Goal: Information Seeking & Learning: Learn about a topic

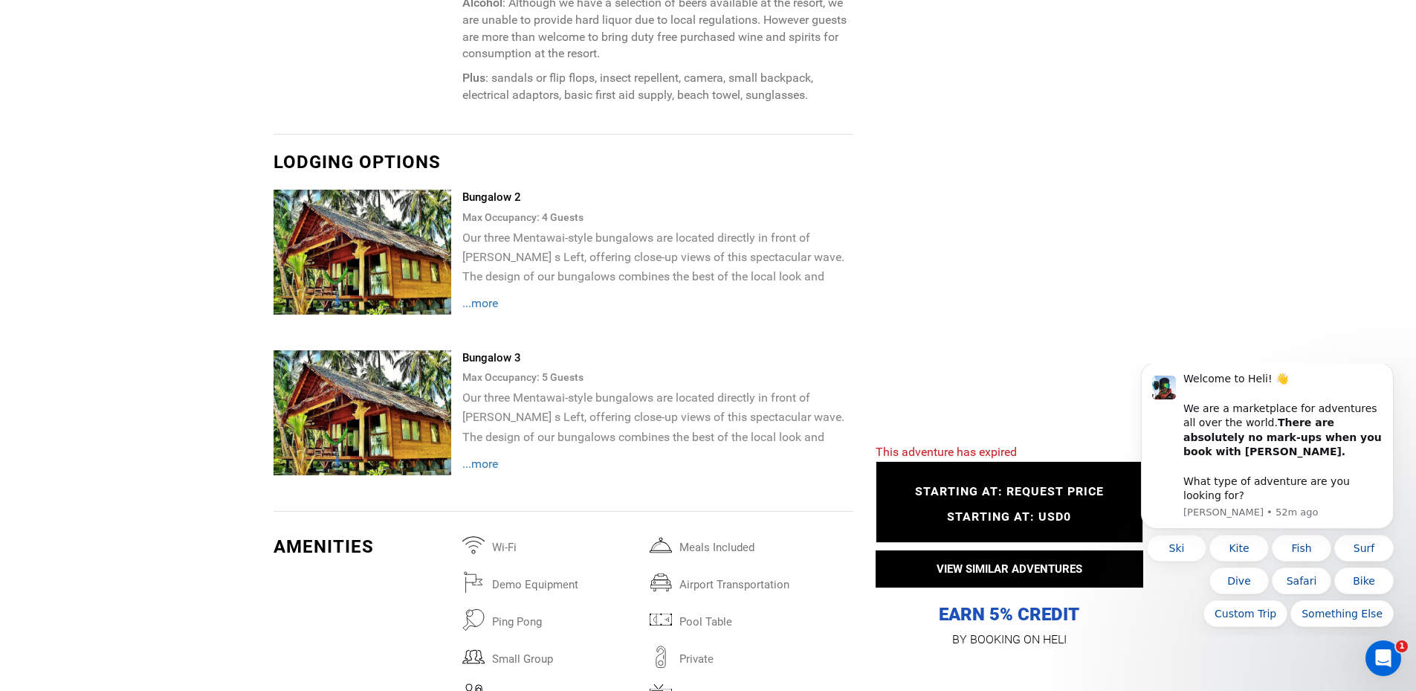
scroll to position [3122, 0]
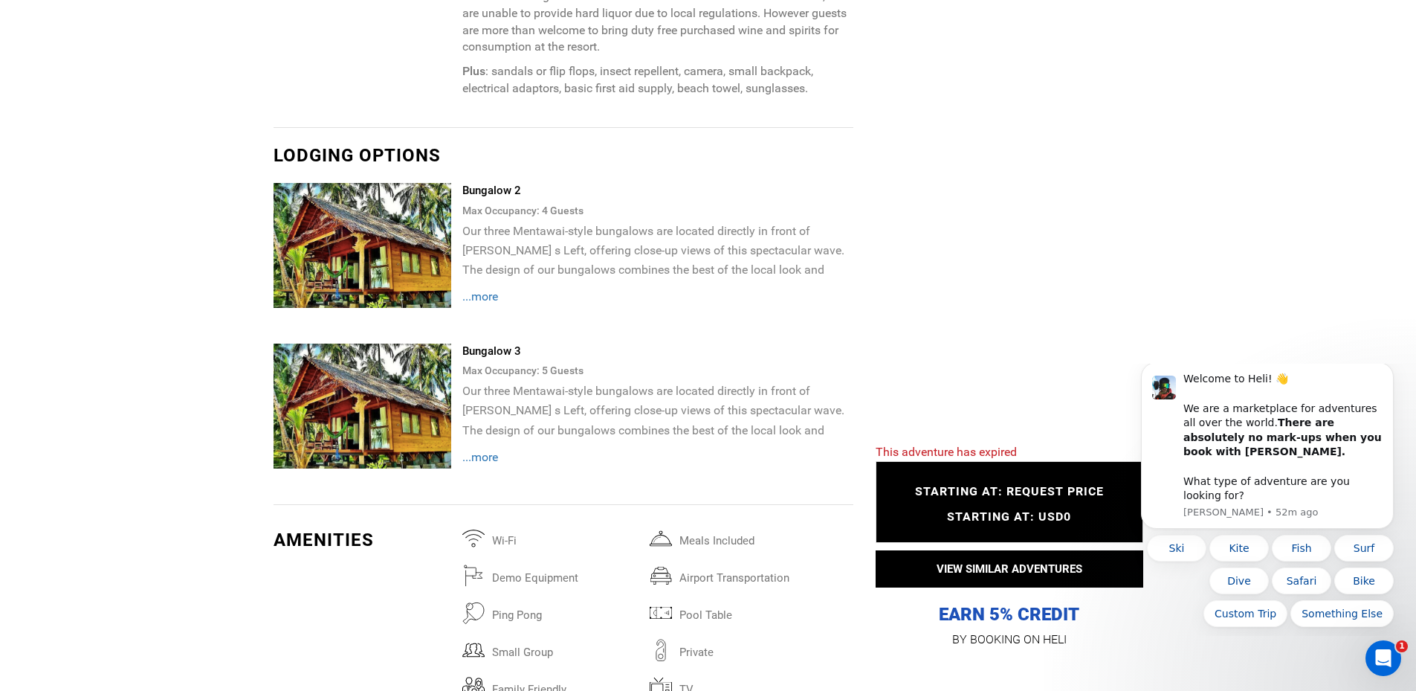
click at [362, 364] on img at bounding box center [363, 405] width 178 height 125
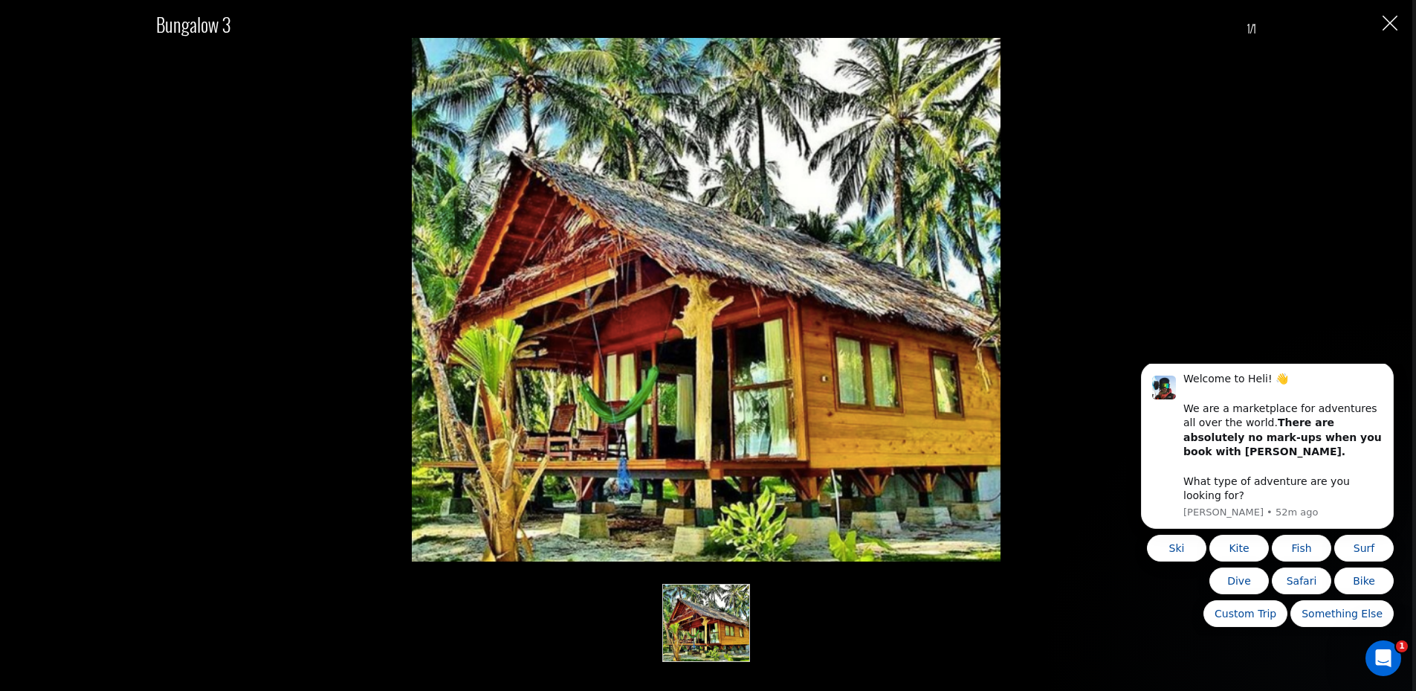
click at [1392, 30] on img "Close" at bounding box center [1390, 23] width 15 height 15
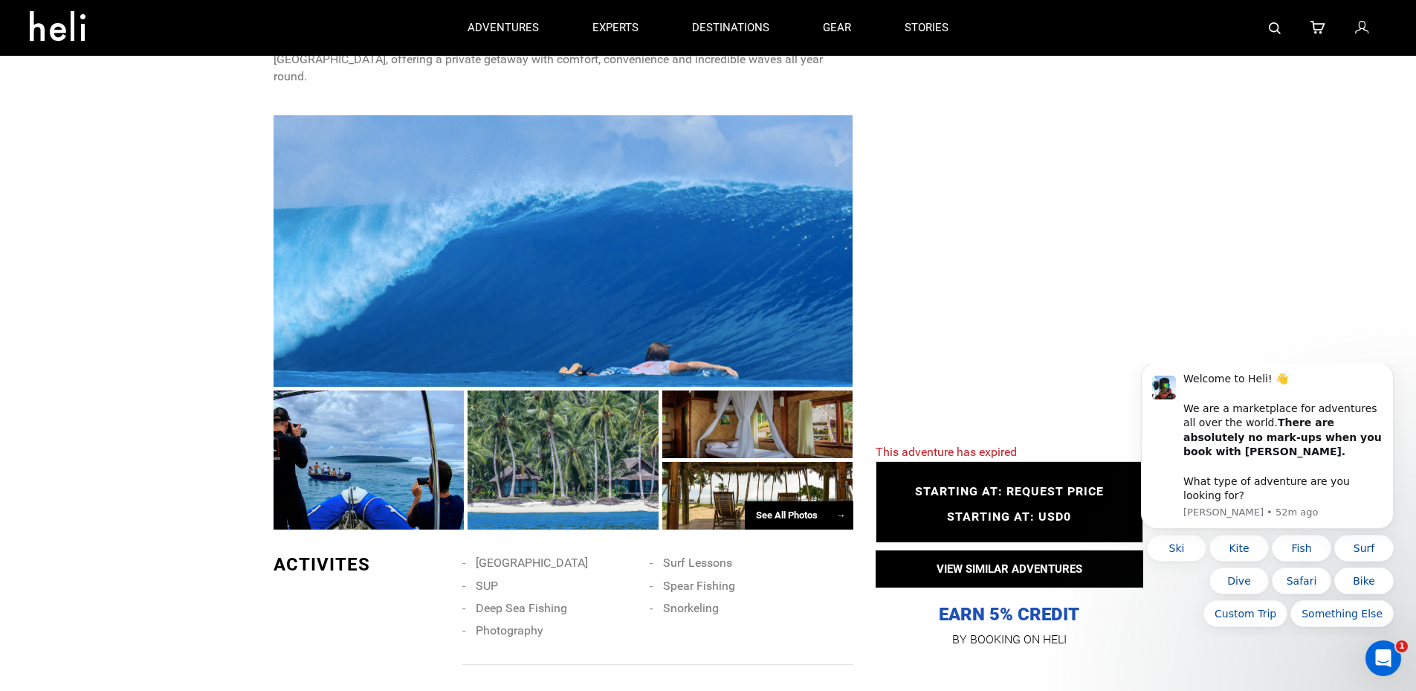
scroll to position [0, 0]
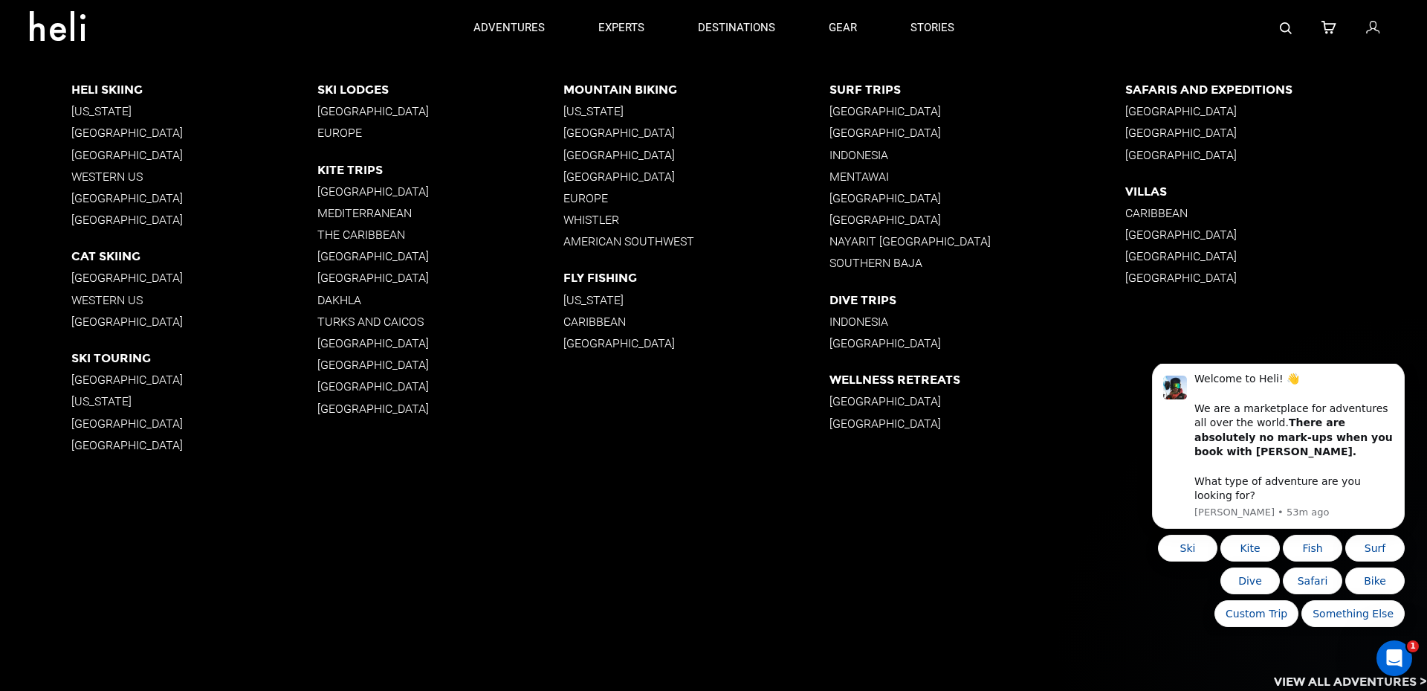
click at [345, 364] on p "[GEOGRAPHIC_DATA]" at bounding box center [440, 365] width 246 height 14
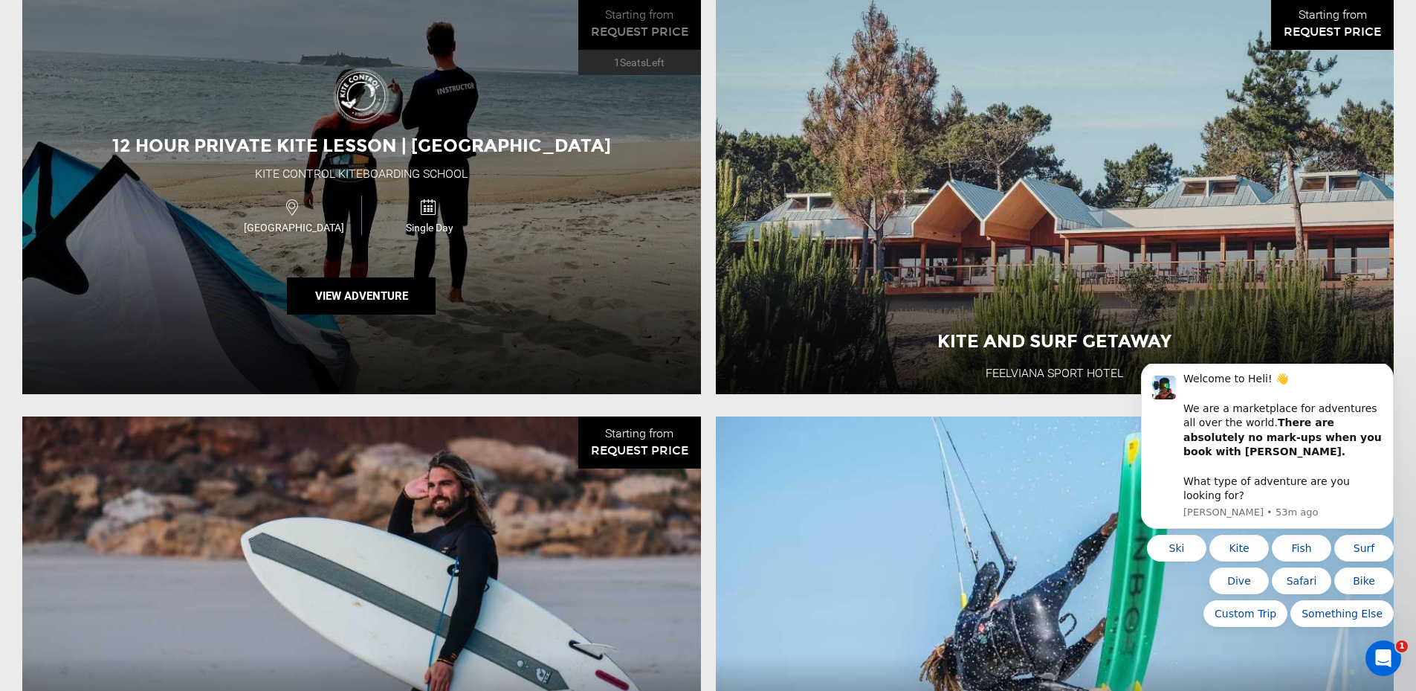
scroll to position [1561, 0]
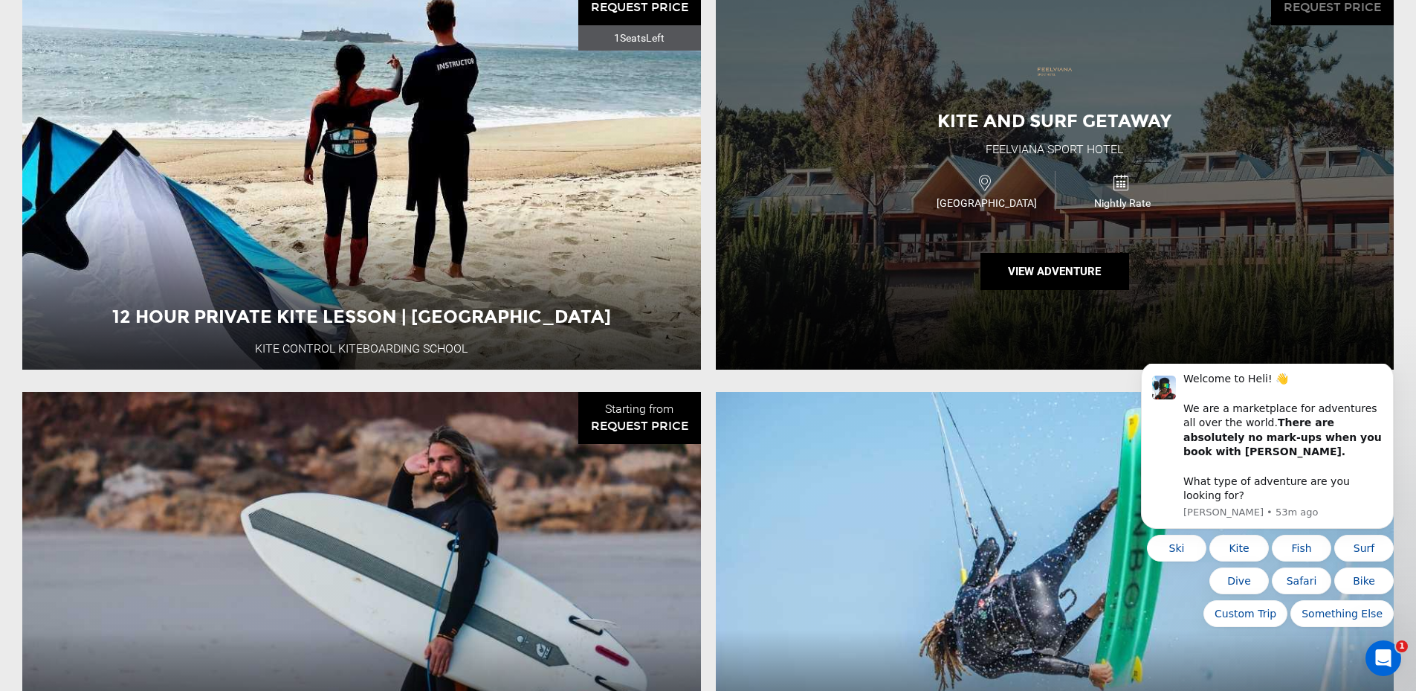
click at [908, 245] on div "Kite and Surf Getaway FeelViana Sport Hotel [GEOGRAPHIC_DATA] Nightly Rate View…" at bounding box center [1055, 171] width 679 height 396
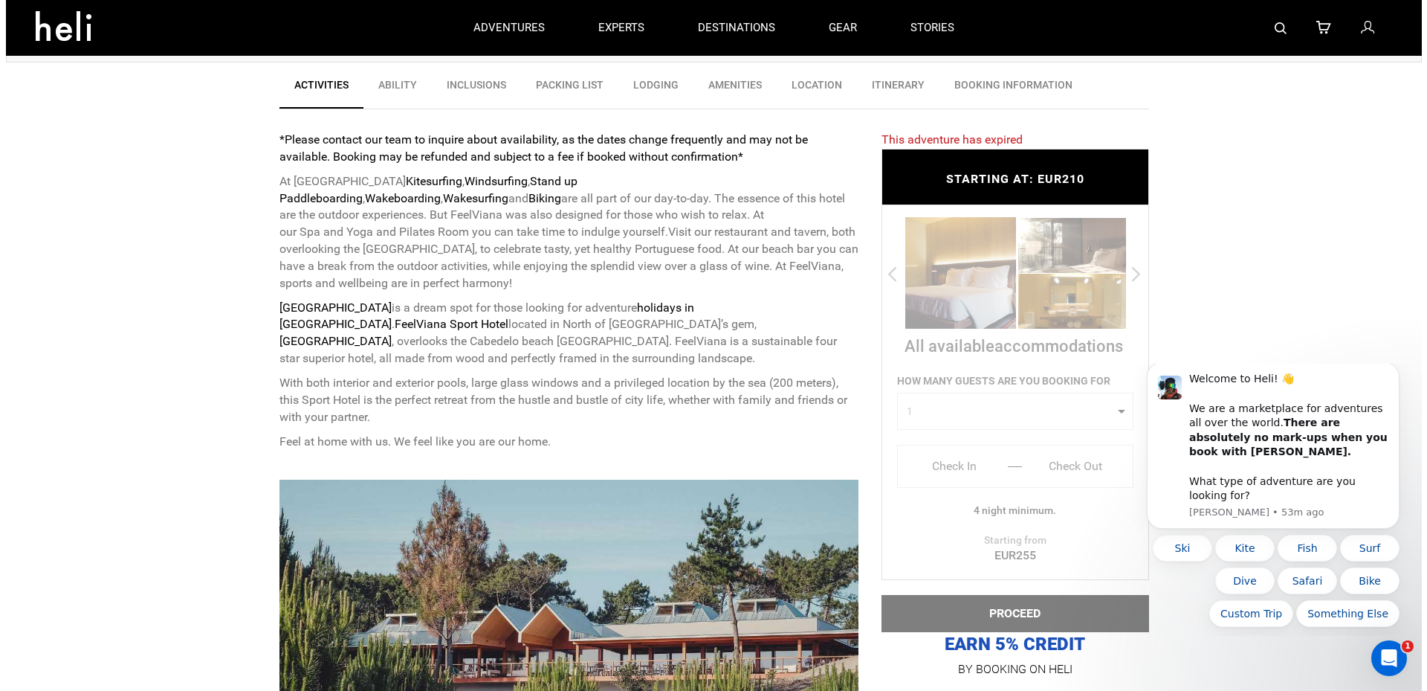
scroll to position [446, 0]
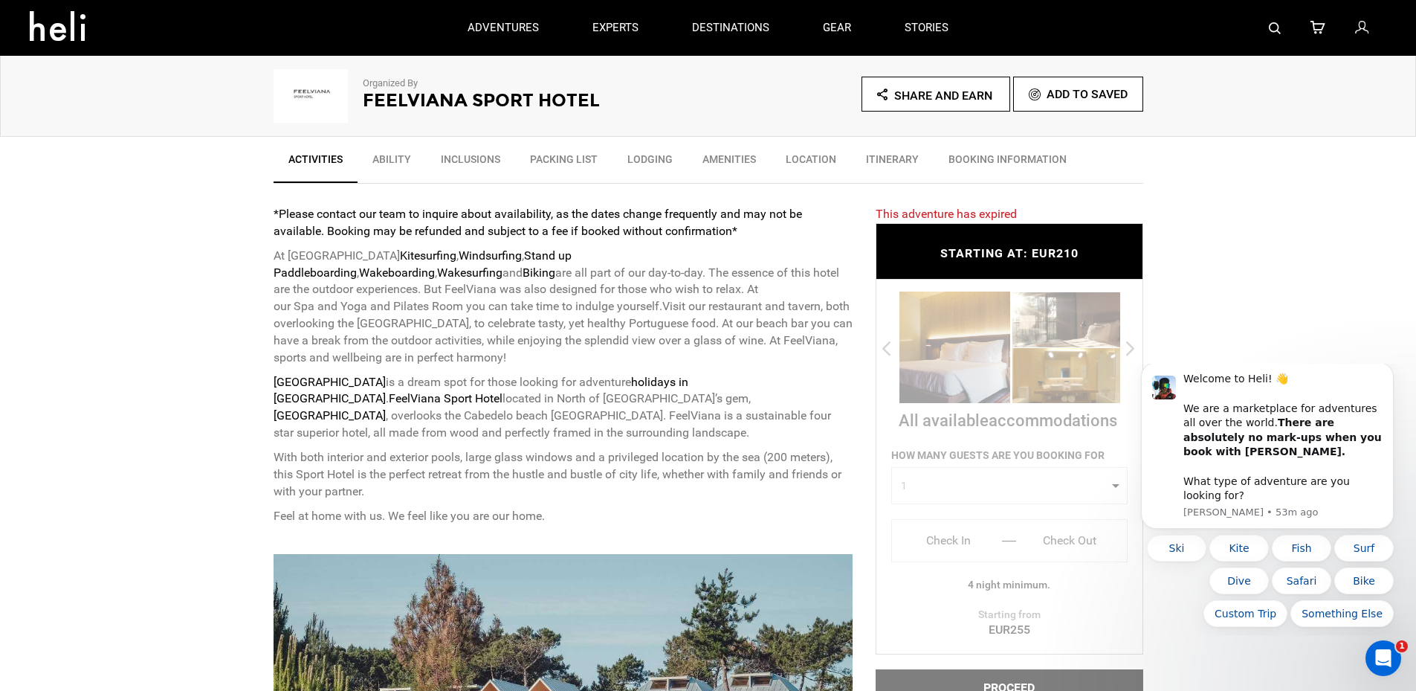
drag, startPoint x: 288, startPoint y: 255, endPoint x: 401, endPoint y: 259, distance: 113.1
click at [401, 259] on p "At FeelViana Sport Hotel Kitesurfing , Windsurfing , Stand up Paddleboarding , …" at bounding box center [564, 307] width 580 height 119
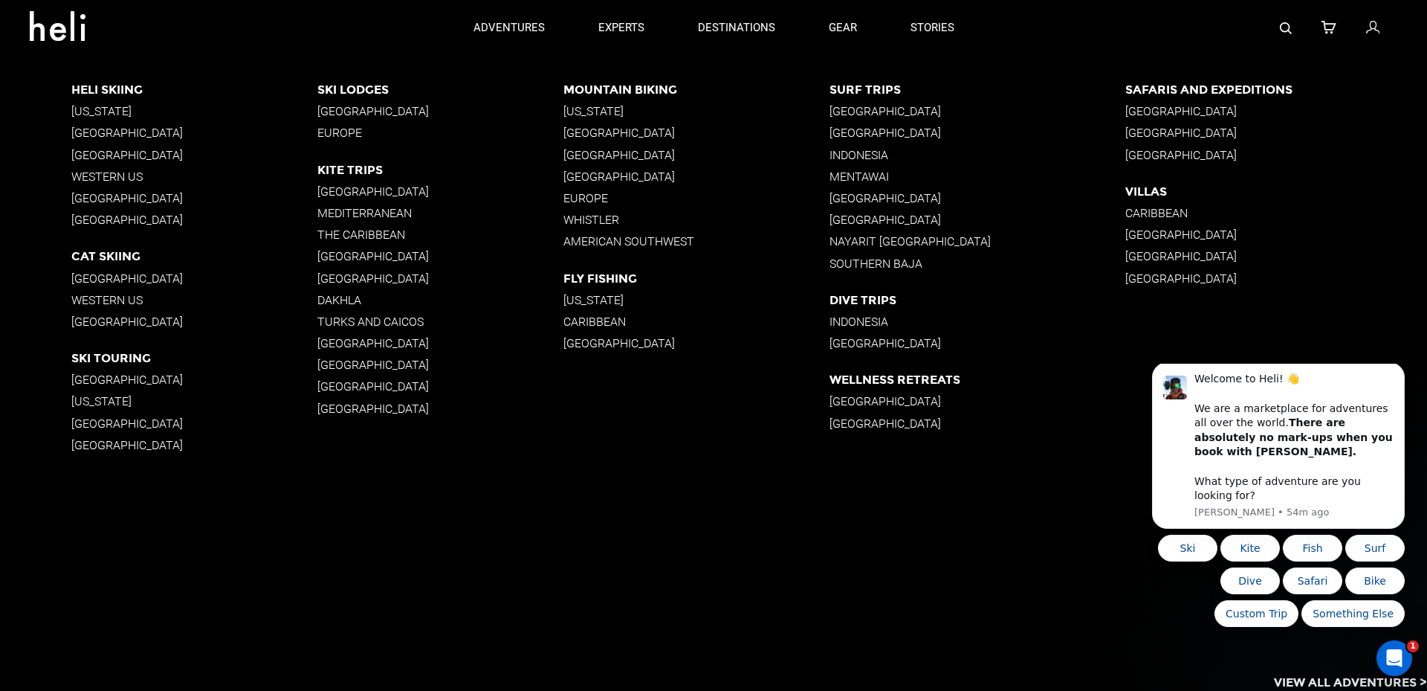
click at [1161, 212] on p "Caribbean" at bounding box center [1277, 213] width 302 height 14
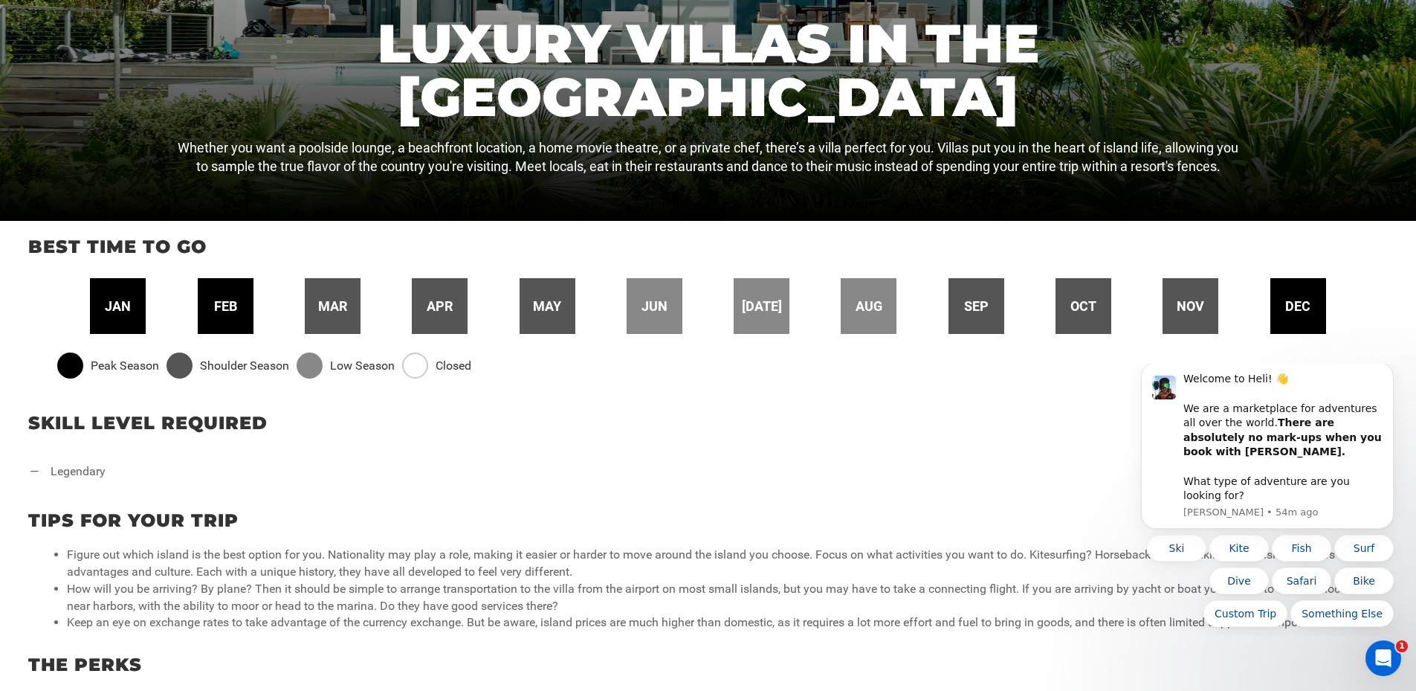
scroll to position [446, 0]
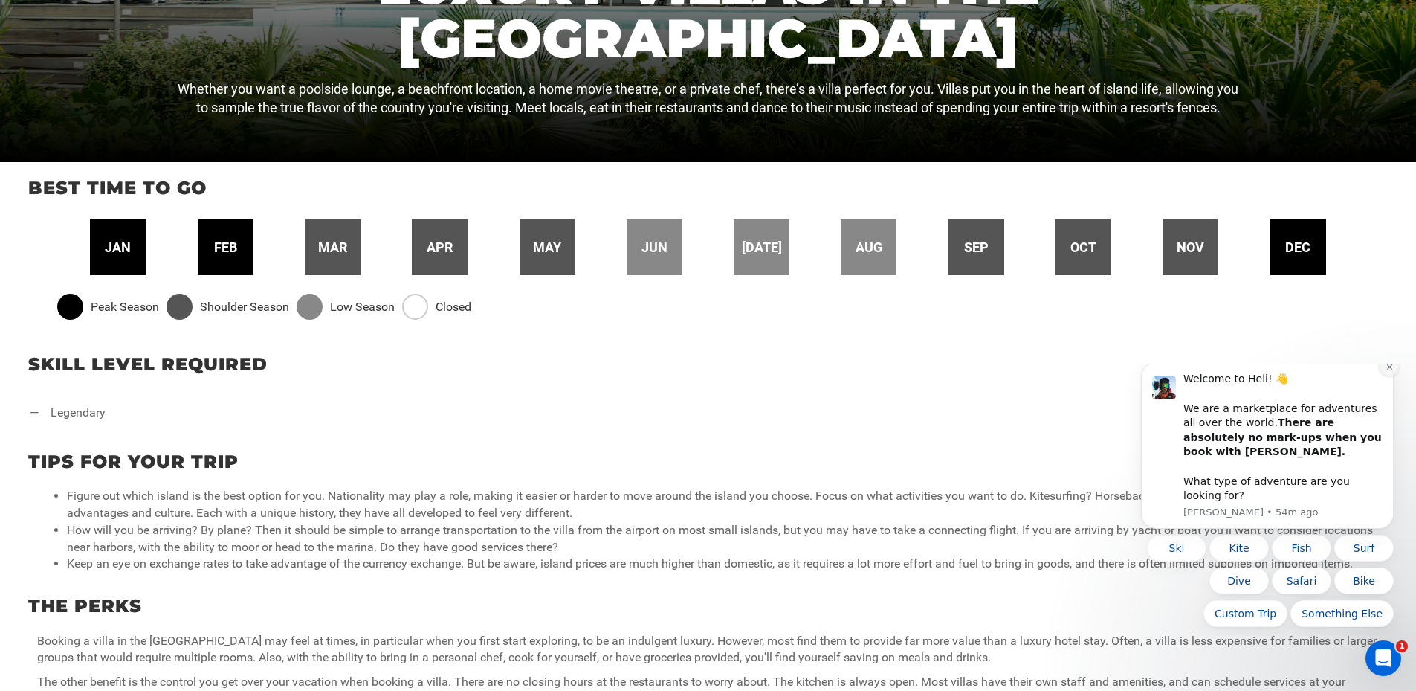
click at [1388, 371] on icon "Dismiss notification" at bounding box center [1390, 367] width 8 height 8
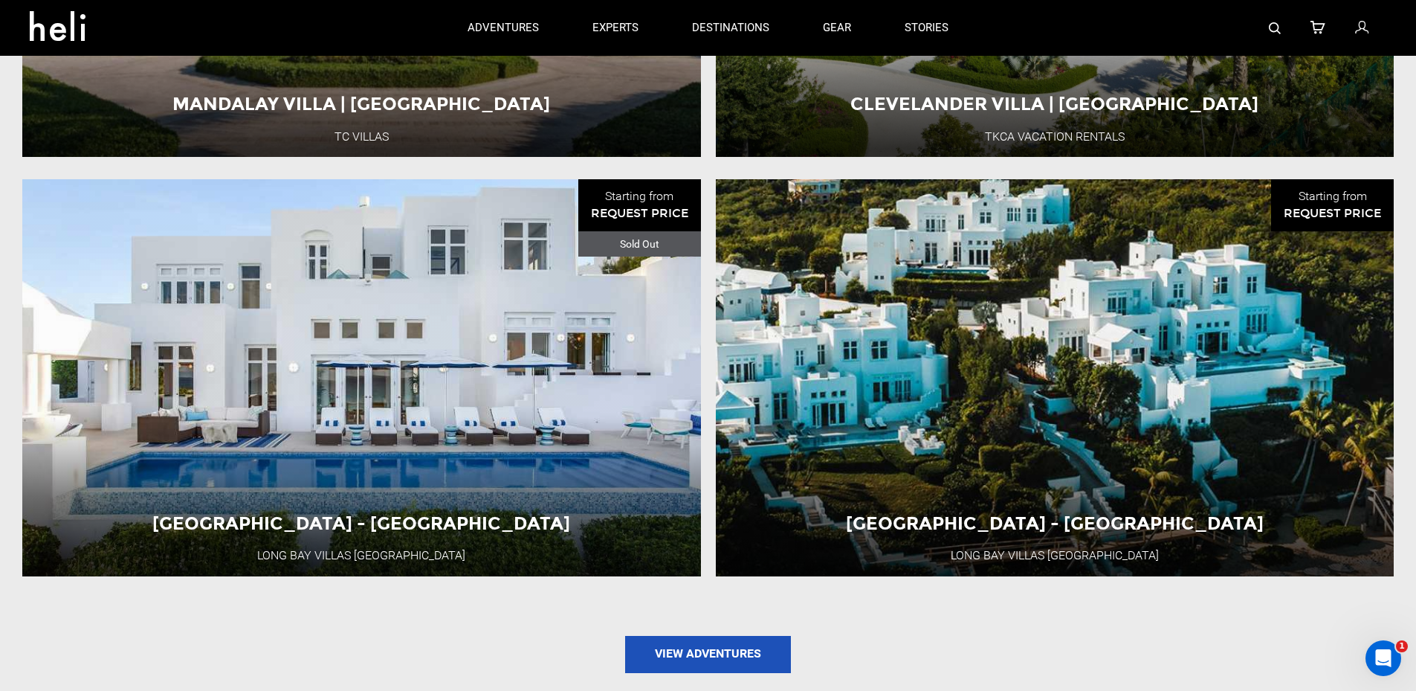
scroll to position [0, 0]
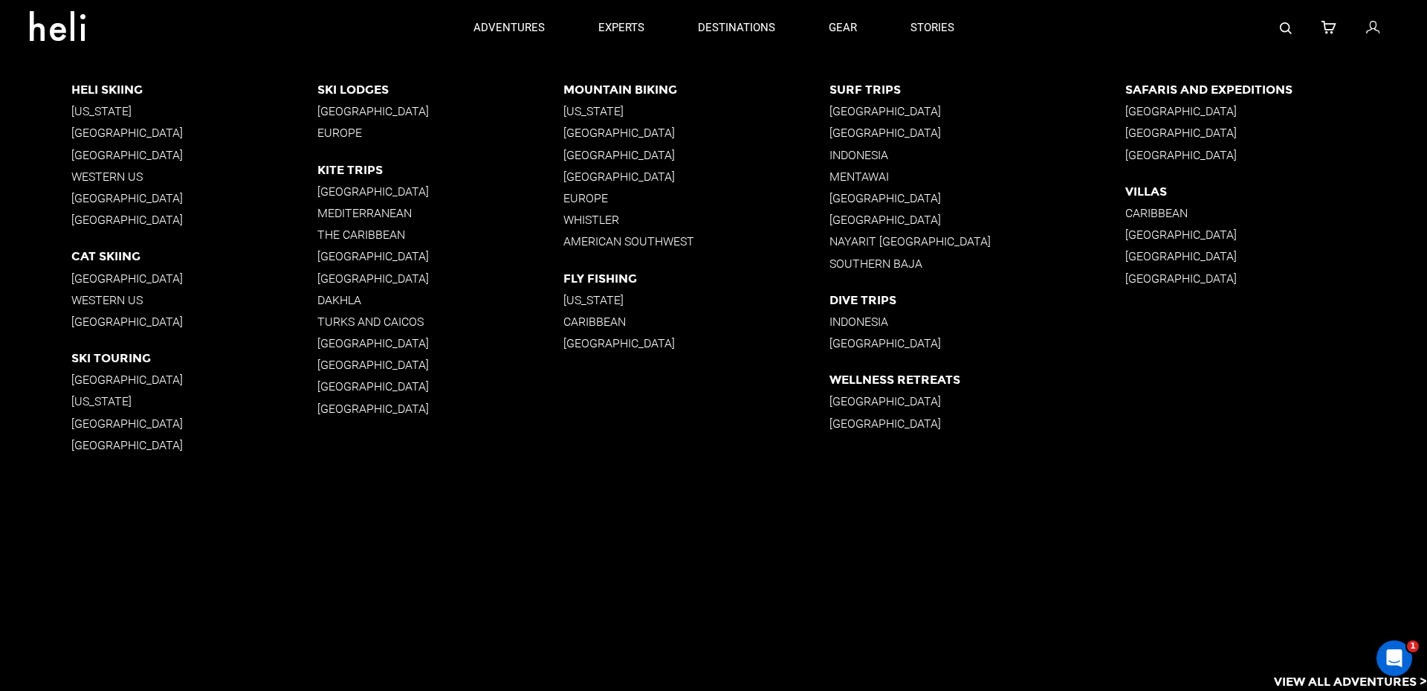
click at [1137, 275] on p "[GEOGRAPHIC_DATA]" at bounding box center [1277, 278] width 302 height 14
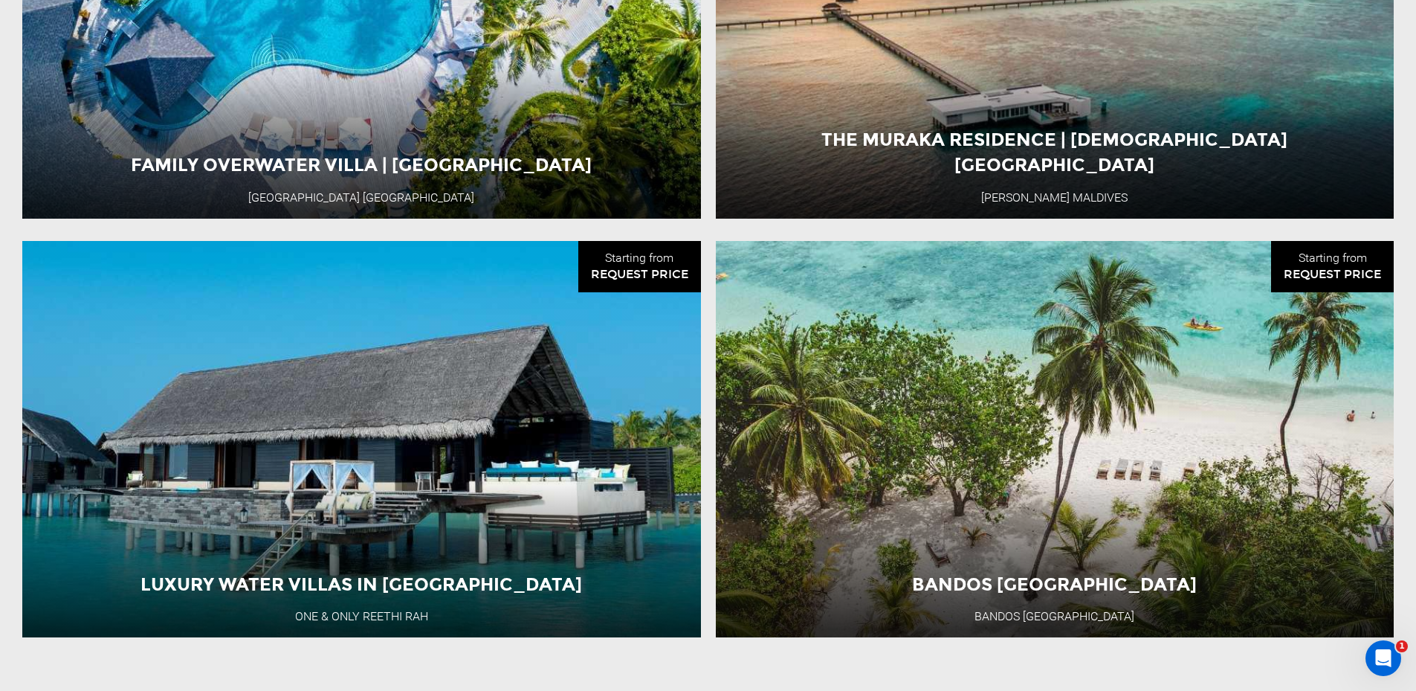
scroll to position [1859, 0]
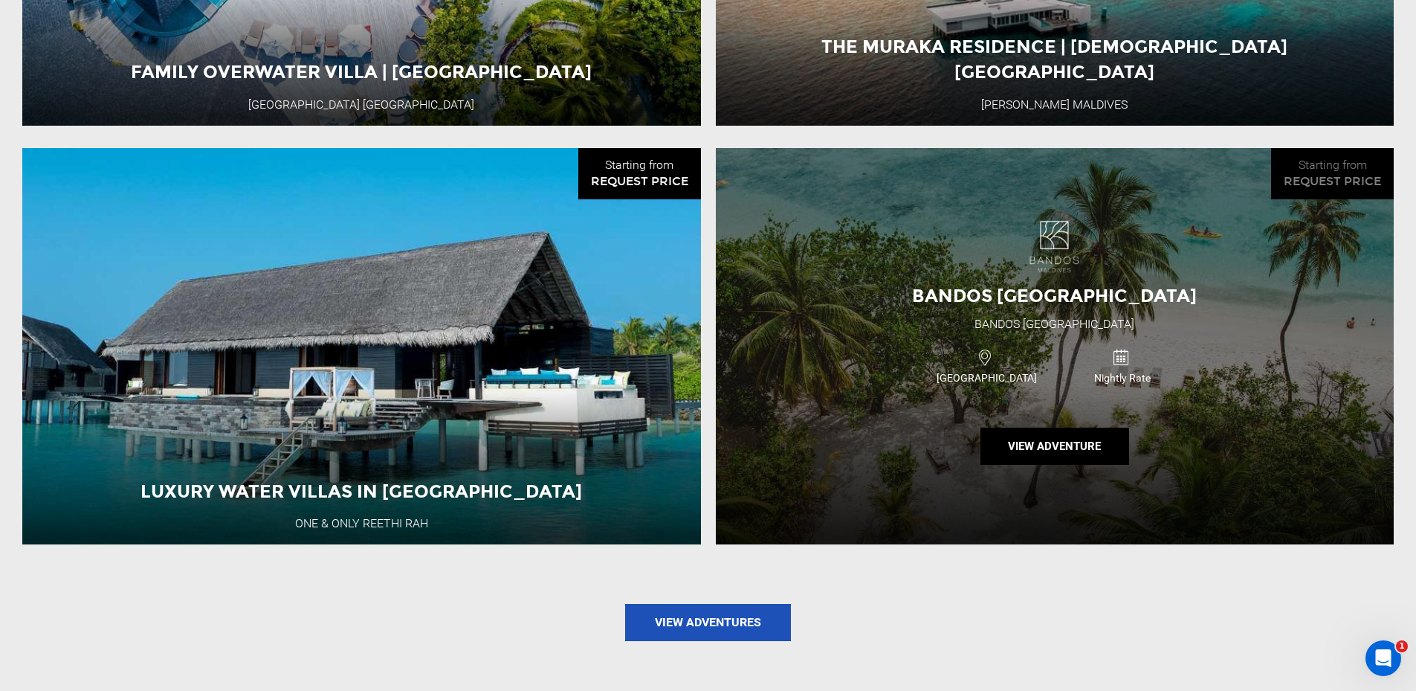
click at [1196, 438] on div "Bandos [GEOGRAPHIC_DATA] [GEOGRAPHIC_DATA] [GEOGRAPHIC_DATA] [GEOGRAPHIC_DATA] …" at bounding box center [1055, 346] width 679 height 396
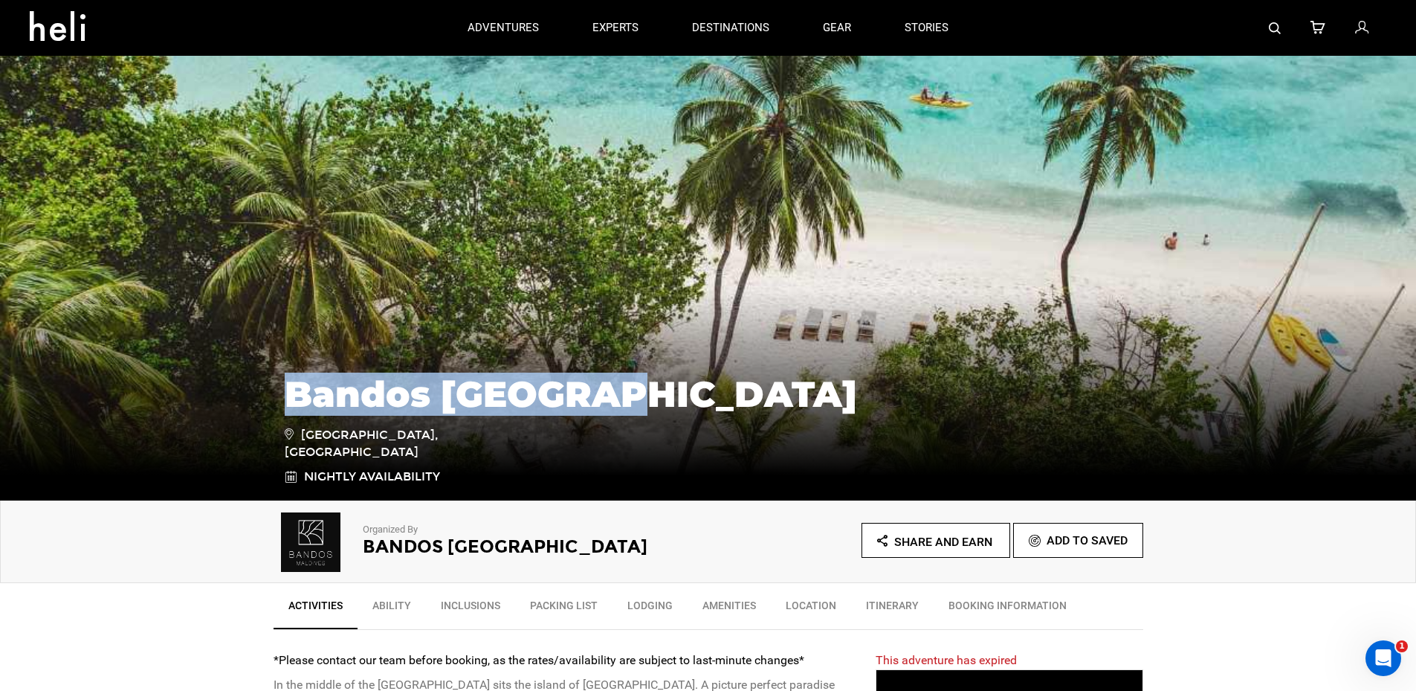
drag, startPoint x: 293, startPoint y: 392, endPoint x: 607, endPoint y: 397, distance: 314.5
click at [607, 397] on h1 "Bandos [GEOGRAPHIC_DATA]" at bounding box center [709, 394] width 848 height 40
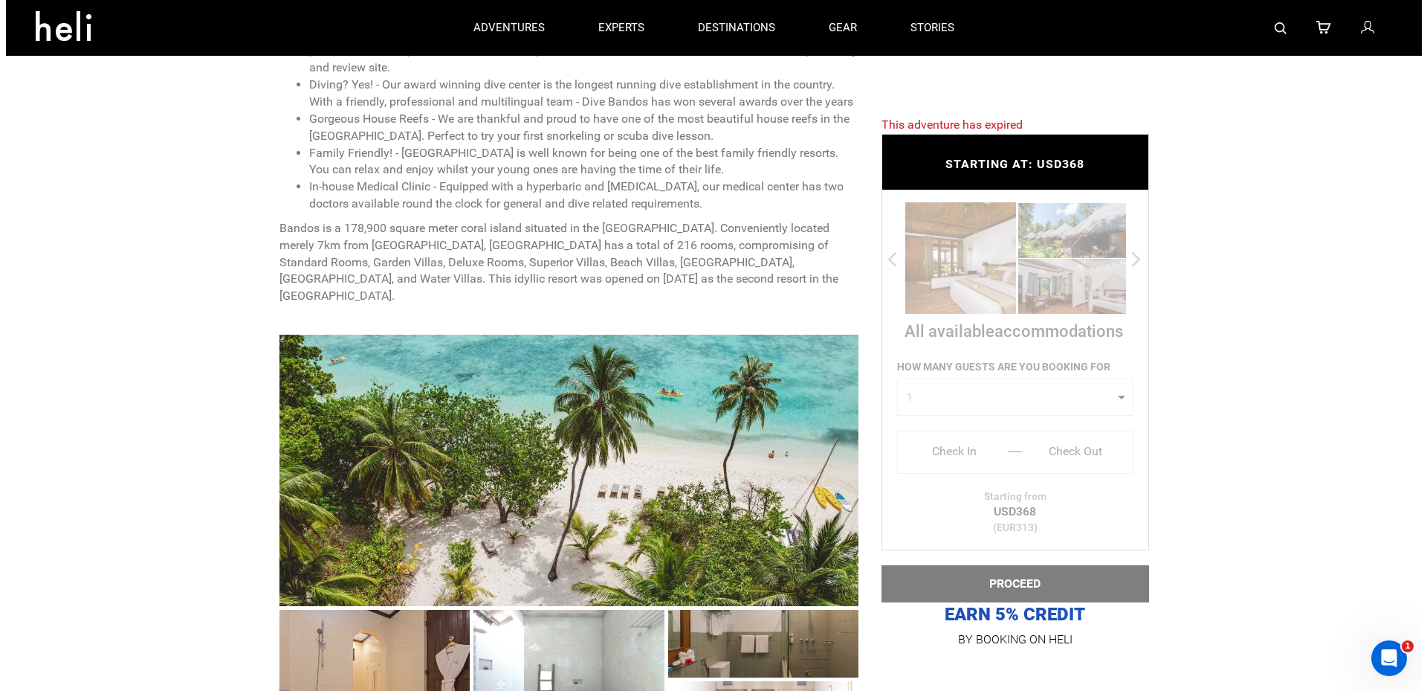
scroll to position [4, 0]
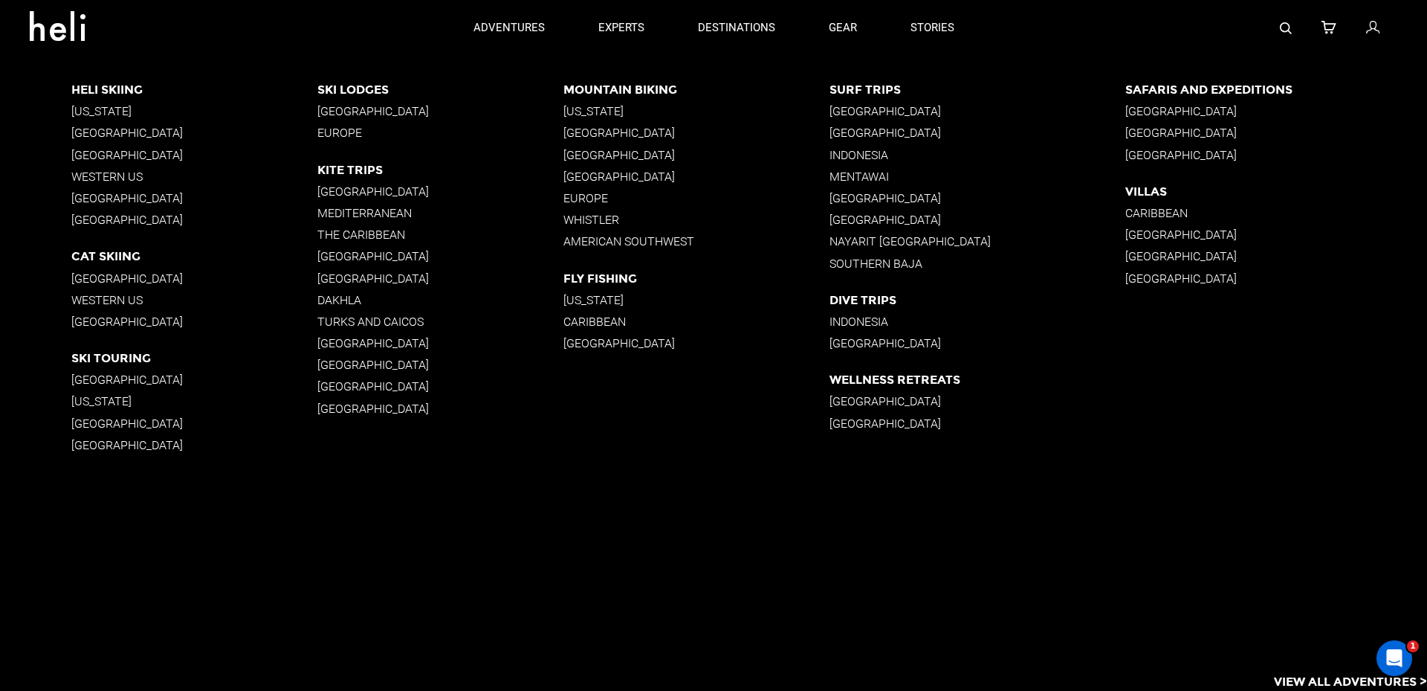
click at [856, 399] on p "[GEOGRAPHIC_DATA]" at bounding box center [978, 401] width 296 height 14
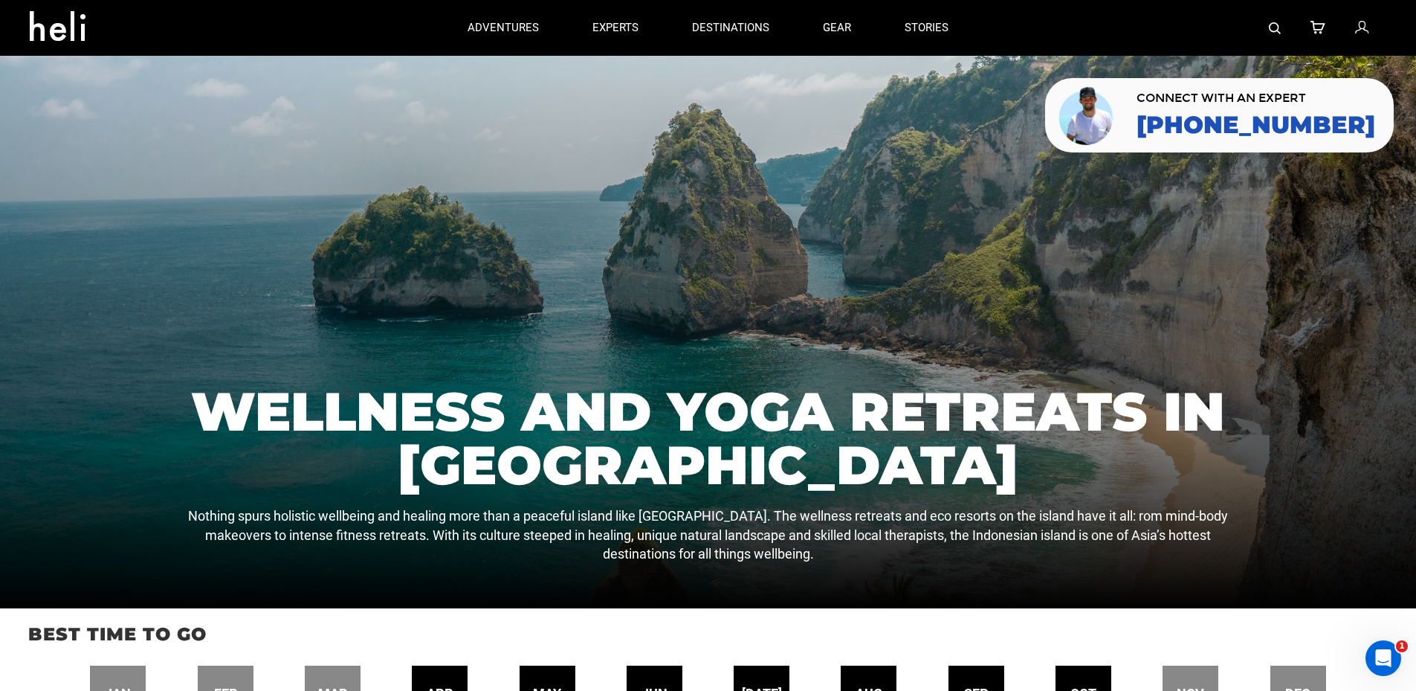
click at [74, 24] on icon at bounding box center [63, 22] width 67 height 24
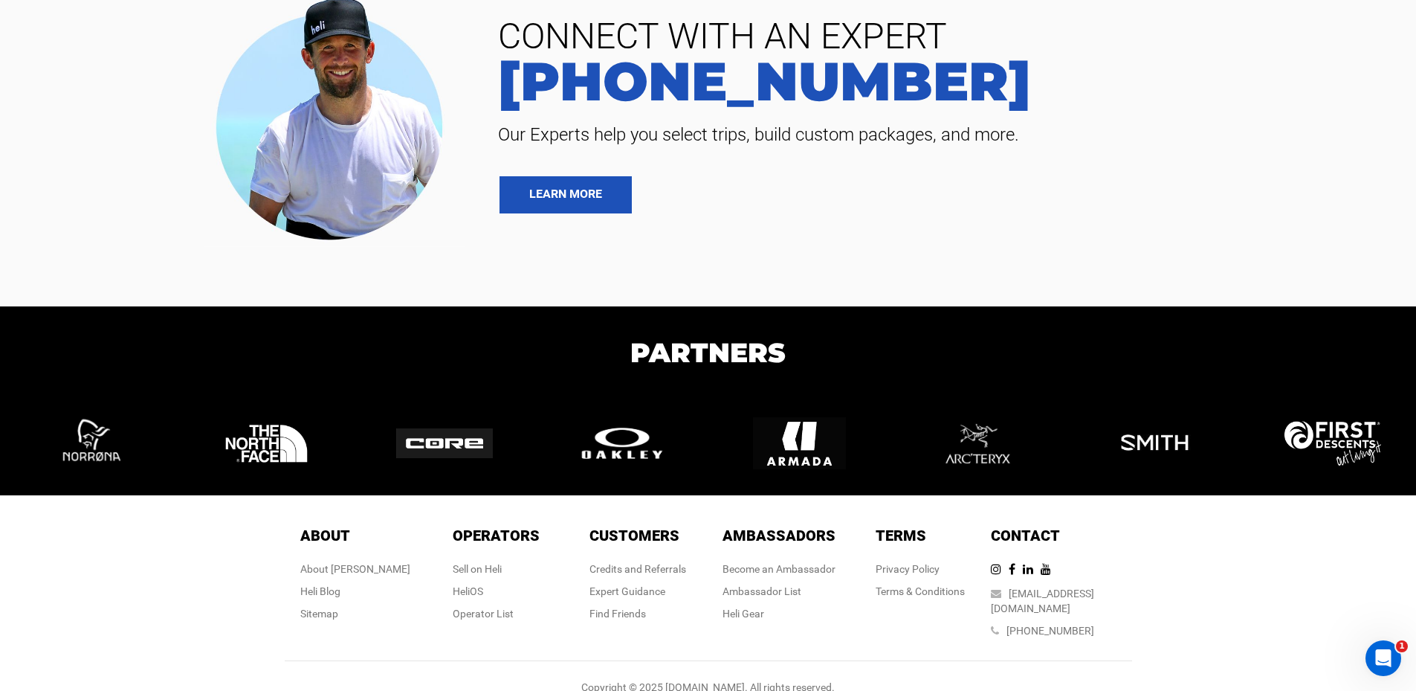
scroll to position [3526, 0]
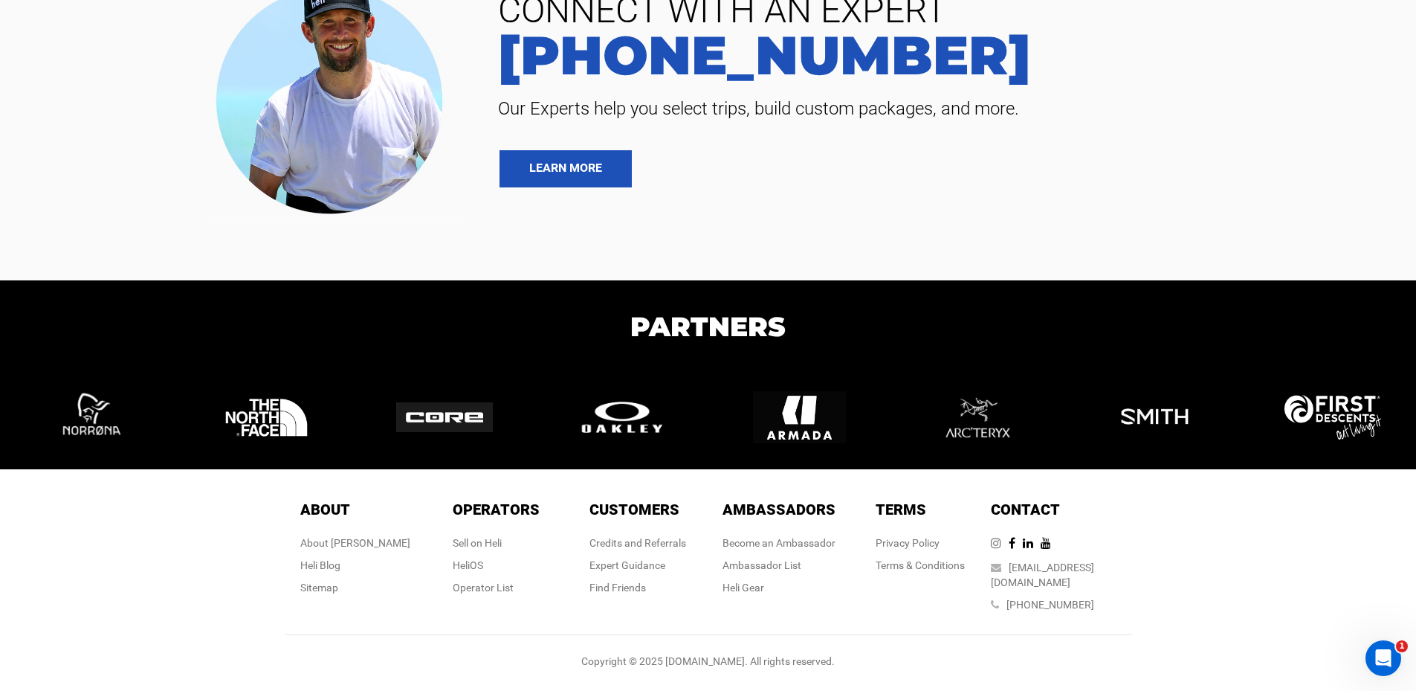
click at [1009, 549] on icon at bounding box center [1000, 543] width 18 height 12
